Goal: Transaction & Acquisition: Purchase product/service

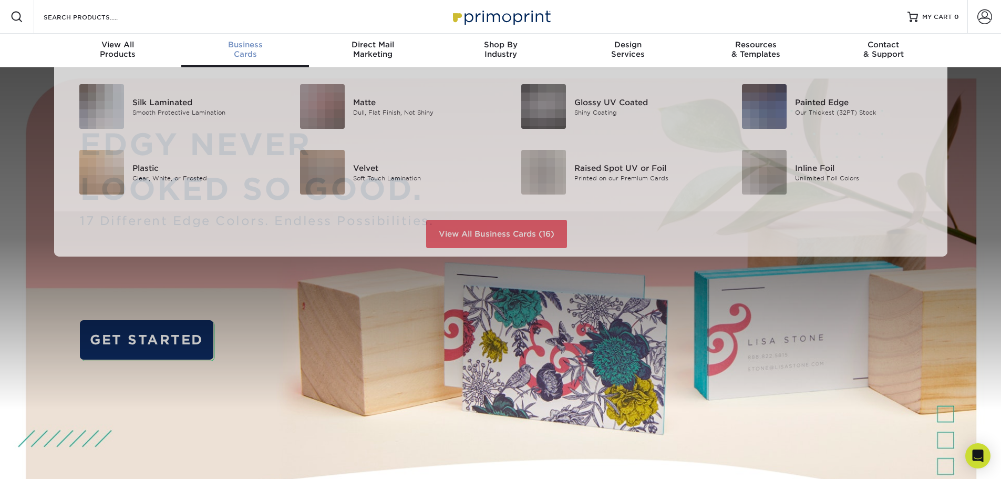
click at [247, 45] on span "Business" at bounding box center [245, 44] width 128 height 9
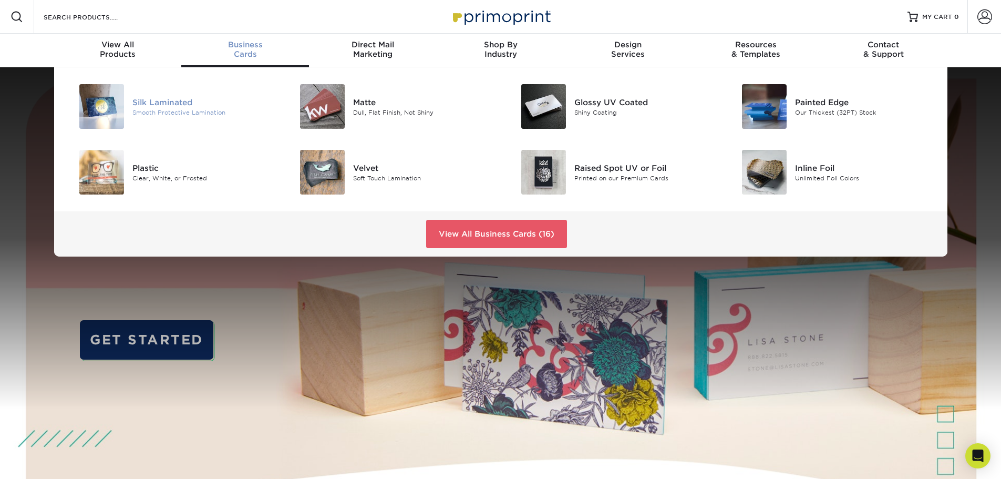
click at [203, 102] on div "Silk Laminated" at bounding box center [201, 102] width 139 height 12
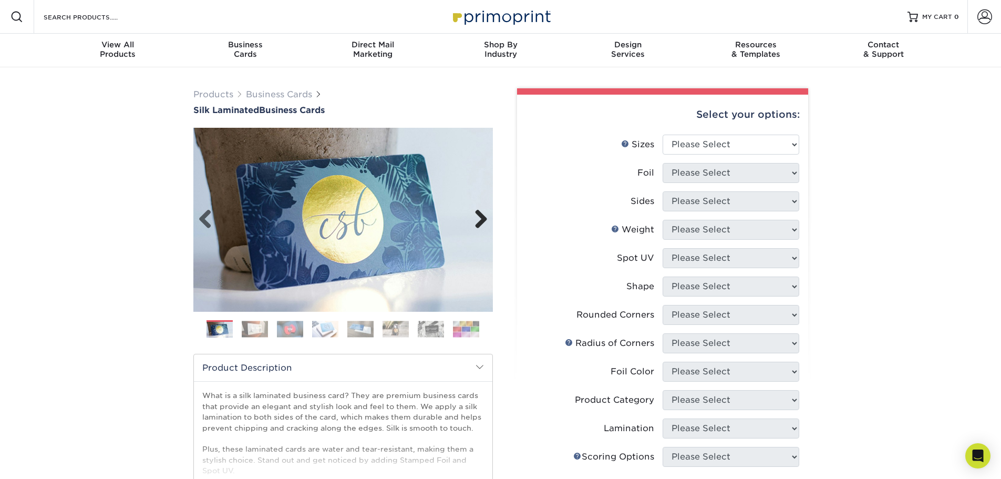
click at [478, 218] on link "Next" at bounding box center [477, 219] width 21 height 21
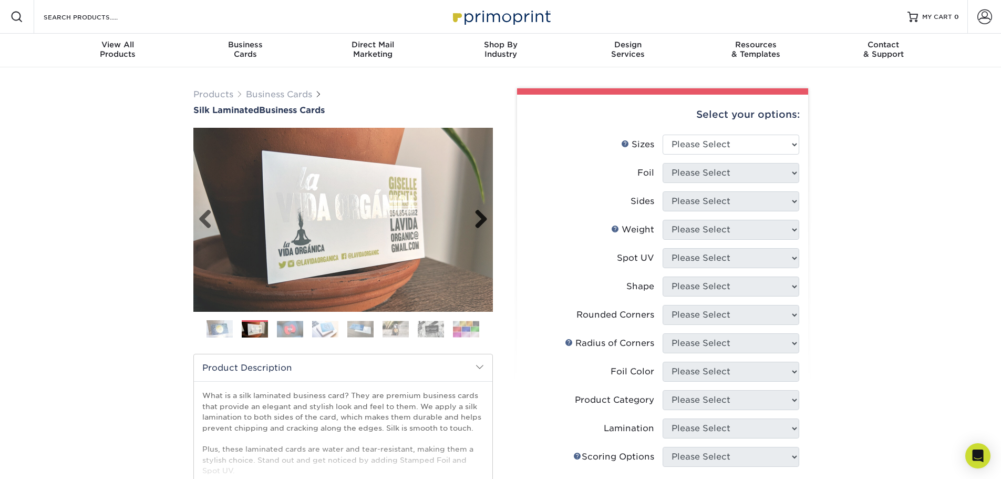
click at [478, 218] on link "Next" at bounding box center [477, 219] width 21 height 21
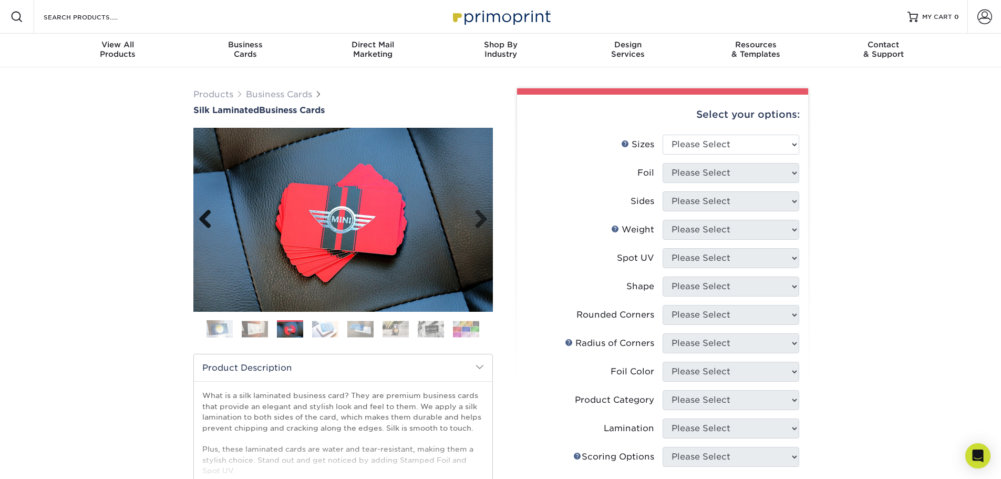
click at [206, 214] on link "Previous" at bounding box center [209, 219] width 21 height 21
